Goal: Check status

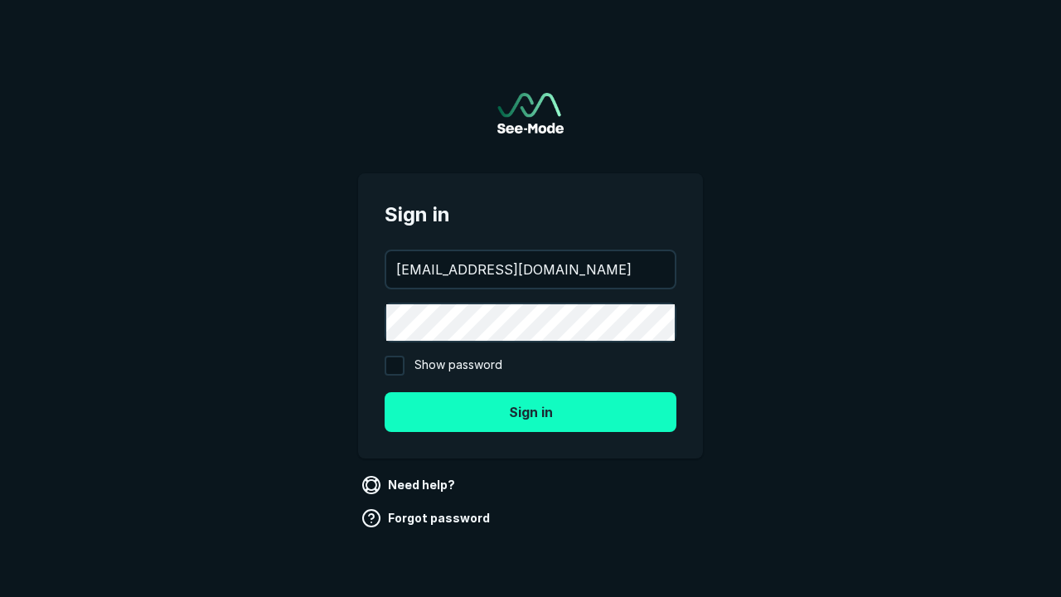
click at [531, 411] on button "Sign in" at bounding box center [531, 412] width 292 height 40
